Goal: Task Accomplishment & Management: Use online tool/utility

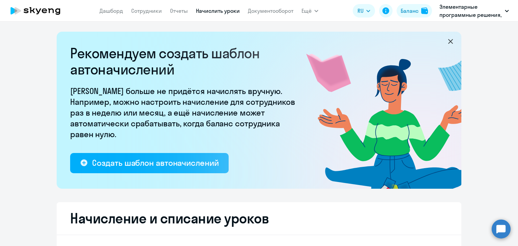
select select "10"
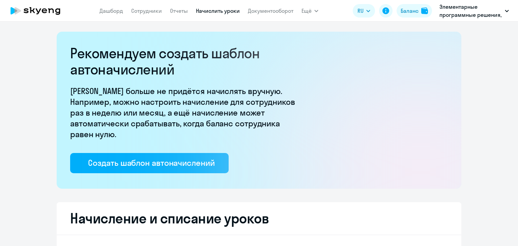
select select "10"
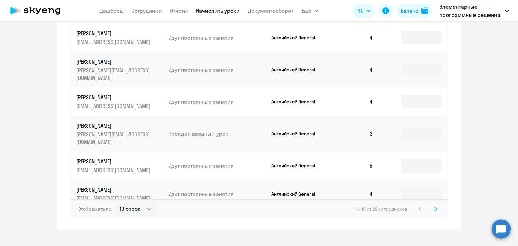
scroll to position [450, 0]
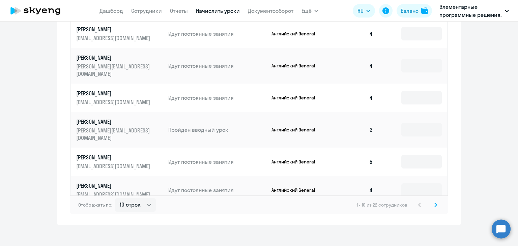
click at [435, 201] on svg-icon at bounding box center [435, 205] width 8 height 8
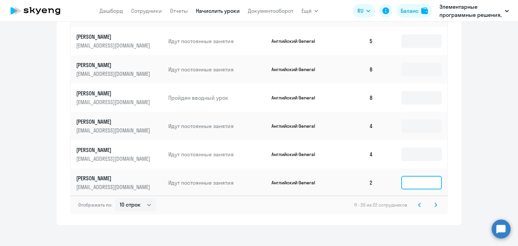
click at [422, 178] on input at bounding box center [421, 182] width 40 height 13
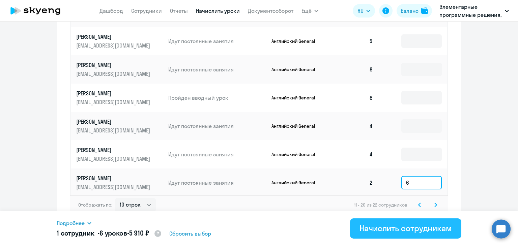
type input "6"
click at [410, 227] on div "Начислить сотрудникам" at bounding box center [405, 228] width 92 height 11
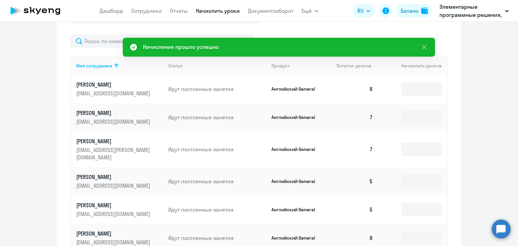
scroll to position [416, 0]
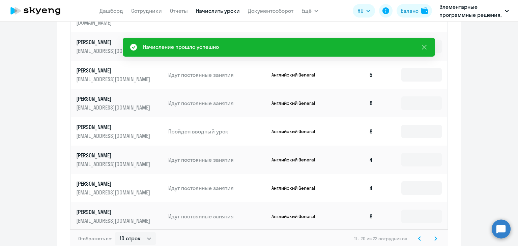
click at [434, 236] on icon at bounding box center [435, 238] width 3 height 5
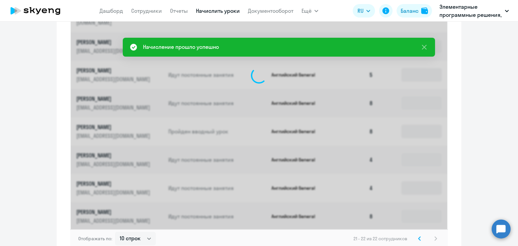
scroll to position [249, 0]
